Goal: Task Accomplishment & Management: Manage account settings

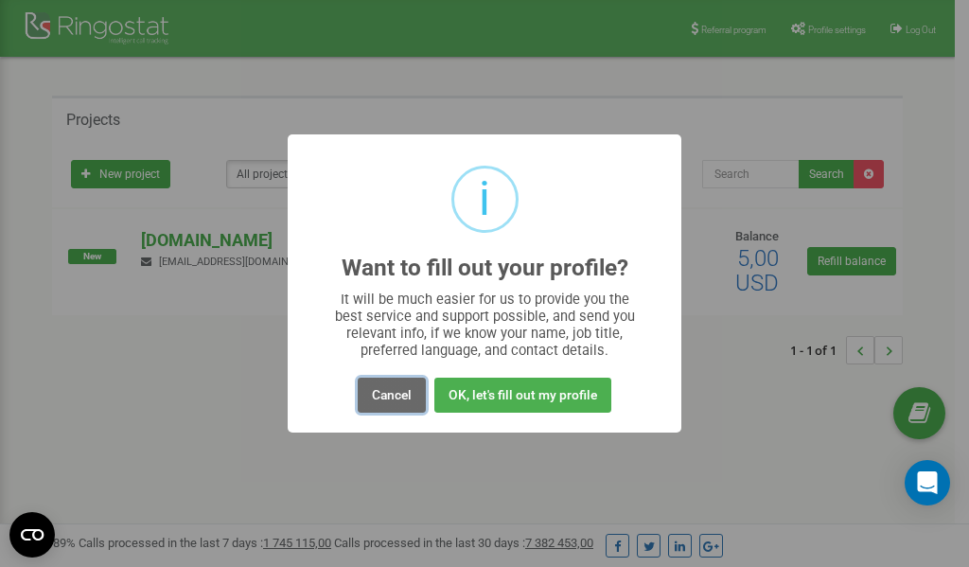
click at [401, 395] on button "Cancel" at bounding box center [392, 394] width 68 height 35
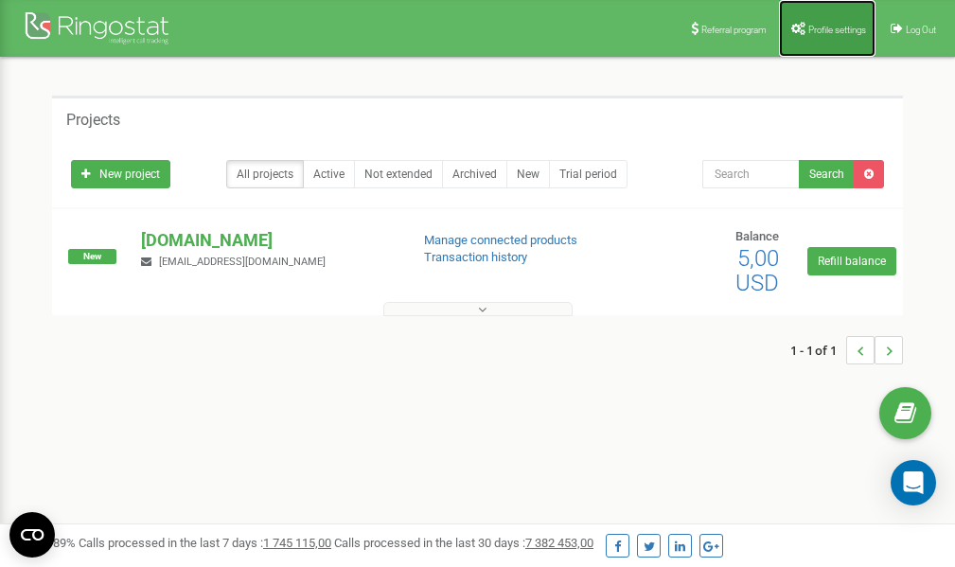
click at [821, 30] on span "Profile settings" at bounding box center [837, 30] width 58 height 10
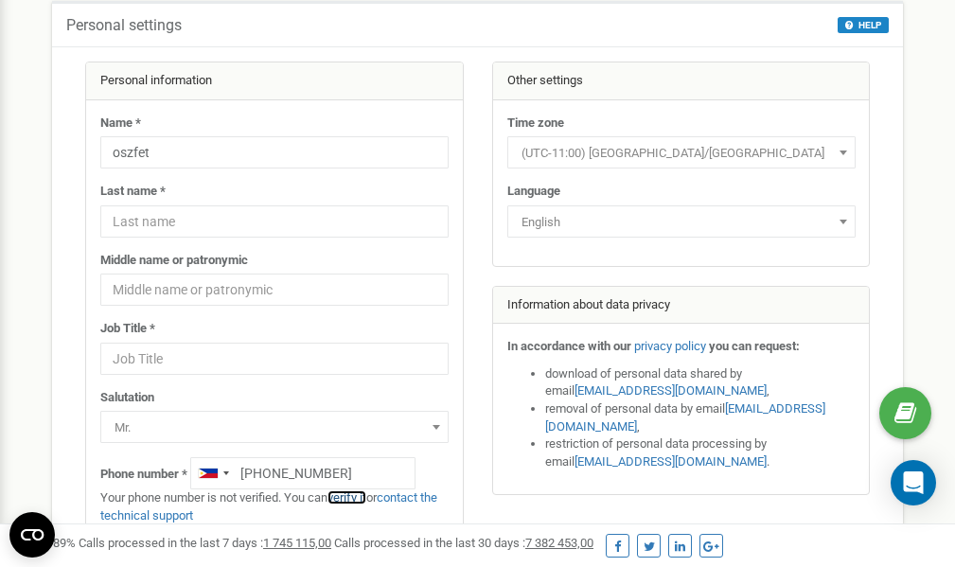
click at [356, 497] on link "verify it" at bounding box center [346, 497] width 39 height 14
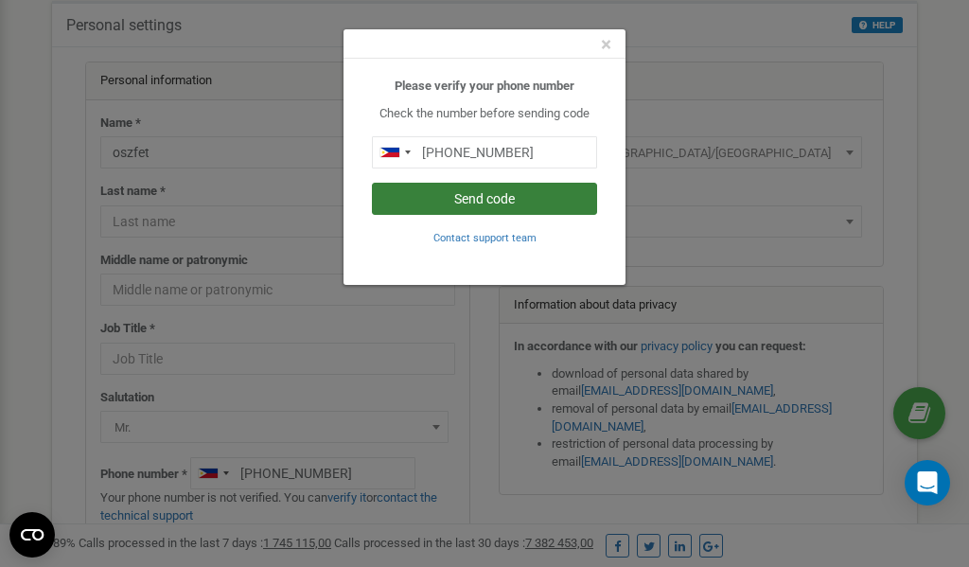
click at [469, 202] on button "Send code" at bounding box center [484, 199] width 225 height 32
